Goal: Task Accomplishment & Management: Use online tool/utility

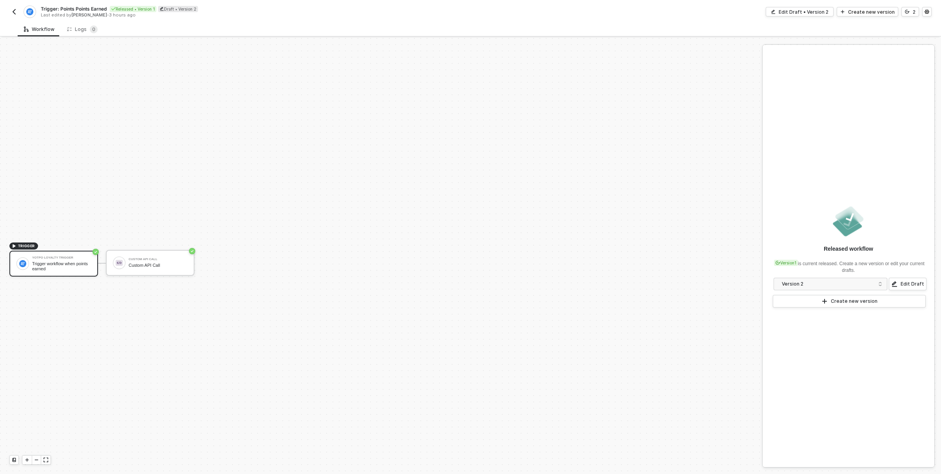
scroll to position [15, 0]
click at [53, 251] on div "Trigger workflow when points earned" at bounding box center [61, 252] width 59 height 10
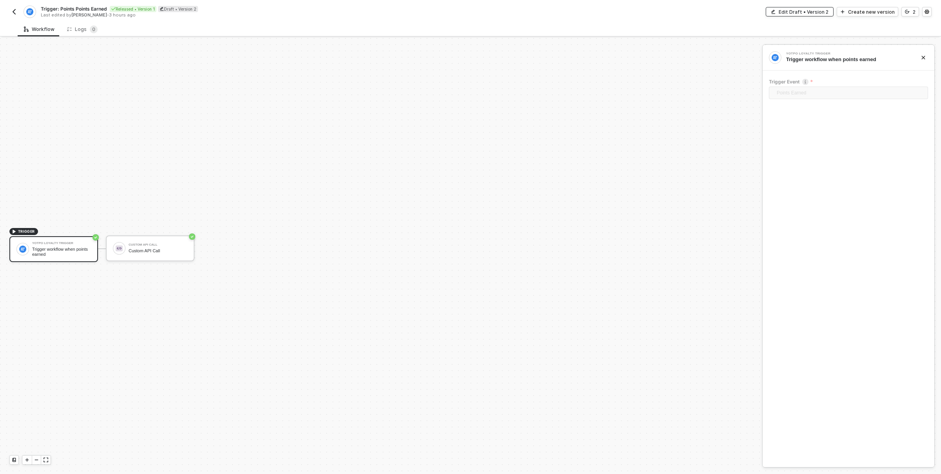
click at [805, 12] on div "Edit Draft • Version 2" at bounding box center [804, 12] width 50 height 7
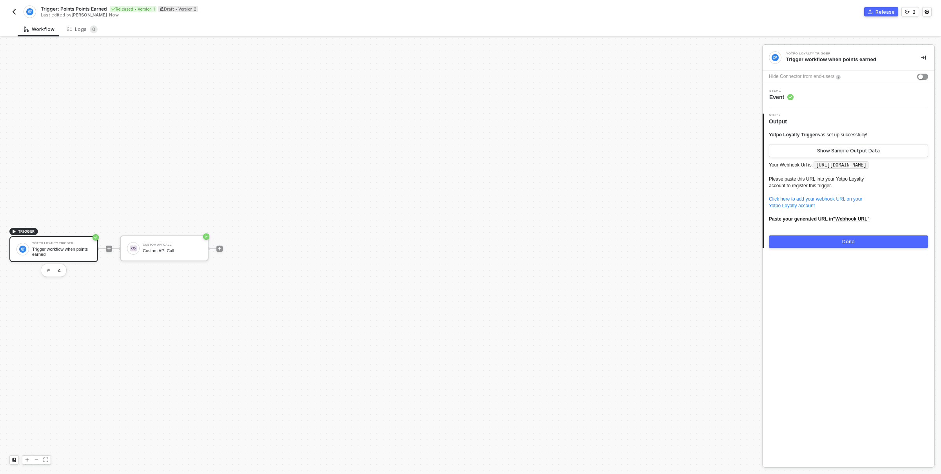
click at [825, 165] on code "[URL][DOMAIN_NAME]" at bounding box center [841, 166] width 55 height 8
drag, startPoint x: 825, startPoint y: 165, endPoint x: 845, endPoint y: 168, distance: 20.6
click at [845, 168] on code "[URL][DOMAIN_NAME]" at bounding box center [841, 166] width 55 height 8
click at [826, 166] on code "[URL][DOMAIN_NAME]" at bounding box center [841, 166] width 55 height 8
drag, startPoint x: 826, startPoint y: 166, endPoint x: 814, endPoint y: 173, distance: 14.1
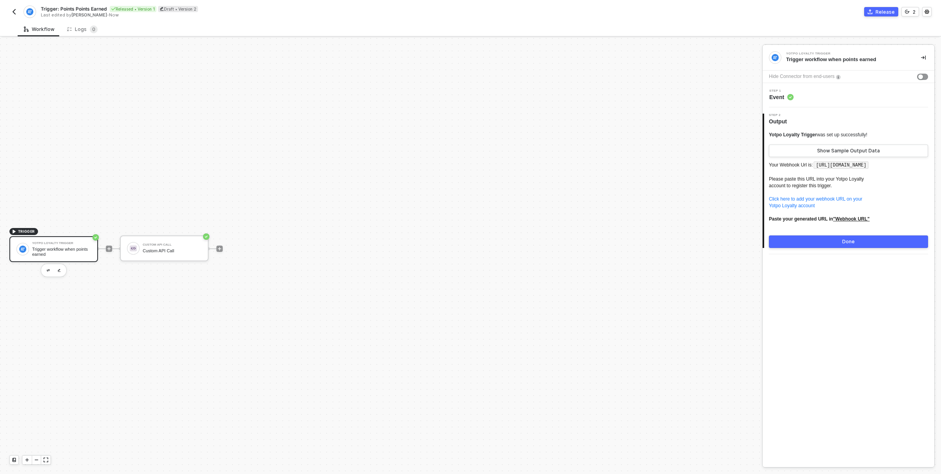
click at [814, 169] on code "[URL][DOMAIN_NAME]" at bounding box center [841, 166] width 55 height 8
click at [788, 165] on p "Your Webhook Url is: [URL][DOMAIN_NAME] Please paste this URL into your Yotpo L…" at bounding box center [848, 194] width 159 height 69
click at [827, 165] on code "[URL][DOMAIN_NAME]" at bounding box center [841, 166] width 55 height 8
drag, startPoint x: 827, startPoint y: 165, endPoint x: 825, endPoint y: 173, distance: 8.0
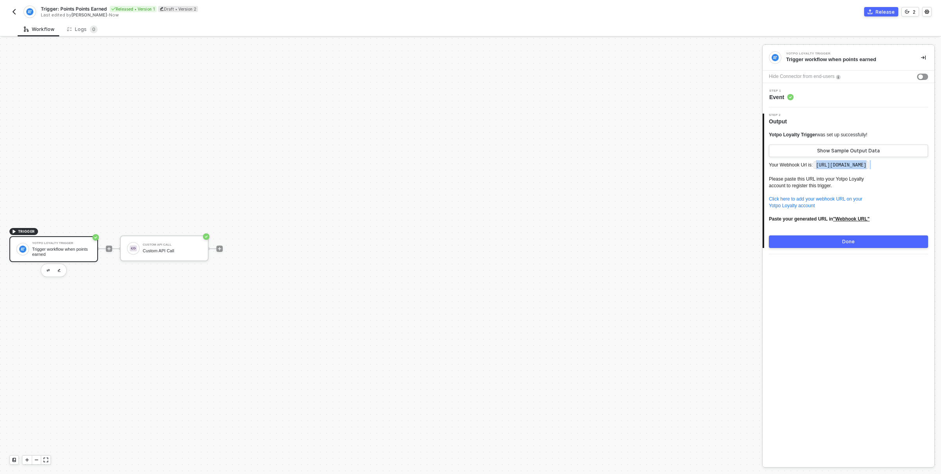
click at [825, 173] on p "Your Webhook Url is: [URL][DOMAIN_NAME] Please paste this URL into your Yotpo L…" at bounding box center [848, 194] width 159 height 69
copy code "[URL][DOMAIN_NAME]"
click at [814, 169] on code "[URL][DOMAIN_NAME]" at bounding box center [841, 166] width 55 height 8
click at [267, 23] on div "Workflow Logs 0" at bounding box center [479, 29] width 923 height 15
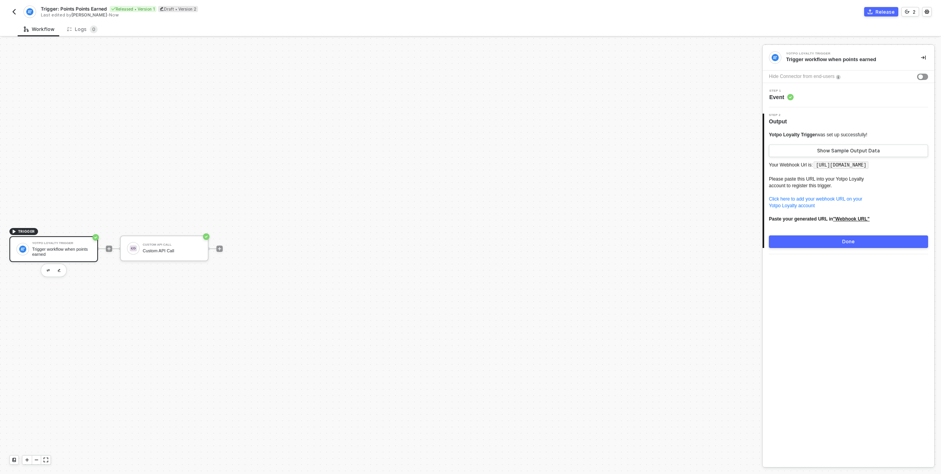
click at [12, 10] on img "button" at bounding box center [14, 12] width 6 height 6
